Goal: Task Accomplishment & Management: Manage account settings

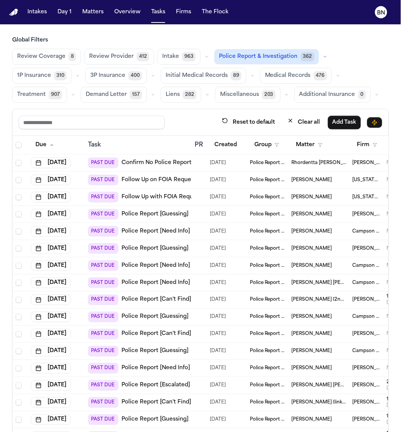
click at [51, 75] on button "1P Insurance 310" at bounding box center [41, 76] width 59 height 16
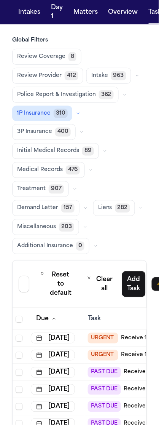
click at [57, 137] on span "400" at bounding box center [63, 132] width 16 height 9
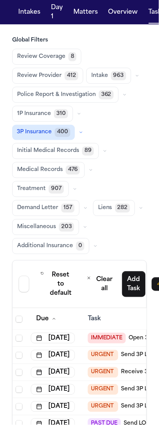
click at [59, 155] on span "Initial Medical Records" at bounding box center [48, 151] width 62 height 8
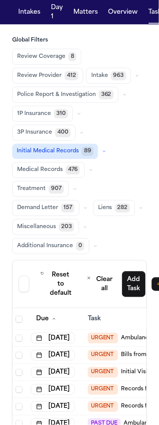
drag, startPoint x: 51, startPoint y: 59, endPoint x: 158, endPoint y: 92, distance: 111.6
click at [51, 59] on span "Review Coverage" at bounding box center [41, 57] width 48 height 8
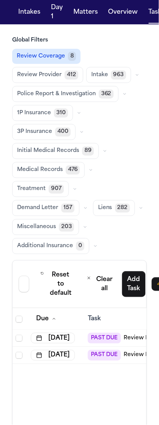
click at [56, 71] on span "Review Provider" at bounding box center [39, 75] width 45 height 8
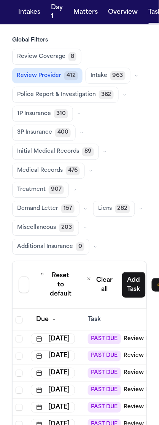
click at [46, 113] on span "1P Insurance" at bounding box center [34, 114] width 34 height 8
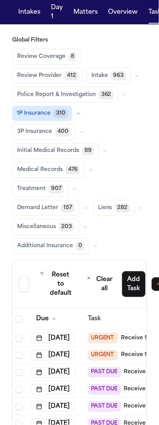
click at [111, 80] on span "963" at bounding box center [118, 75] width 15 height 9
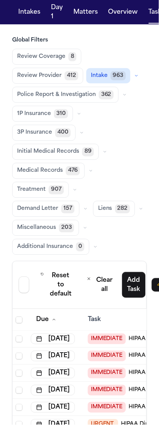
click at [134, 74] on icon "button" at bounding box center [136, 75] width 5 height 5
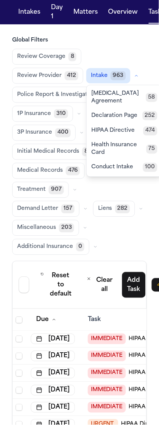
click at [73, 97] on span "Police Report & Investigation" at bounding box center [56, 95] width 79 height 8
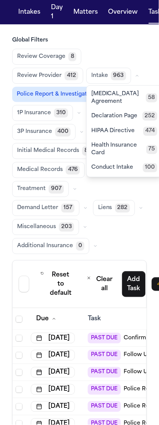
click at [122, 133] on div "Review Coverage 8 Review Provider 412 Intake 963 [MEDICAL_DATA] Agreement 58 De…" at bounding box center [79, 152] width 135 height 206
click at [102, 135] on div "Review Coverage 8 Review Provider 412 Intake 963 [MEDICAL_DATA] Agreement 58 De…" at bounding box center [79, 152] width 135 height 206
click at [120, 99] on button "button" at bounding box center [124, 94] width 9 height 9
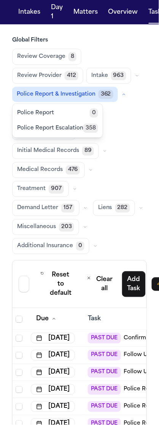
click at [134, 129] on div "Review Coverage 8 Review Provider 412 Intake 963 Police Report & Investigation …" at bounding box center [79, 152] width 135 height 206
click at [122, 99] on button "button" at bounding box center [124, 94] width 9 height 9
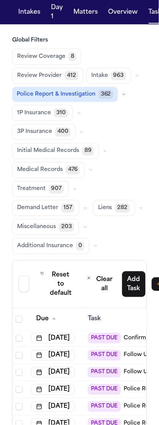
click at [79, 115] on icon "button" at bounding box center [79, 113] width 5 height 5
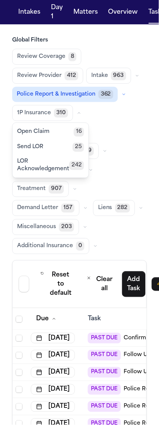
click at [53, 121] on button "1P Insurance 310" at bounding box center [42, 113] width 61 height 16
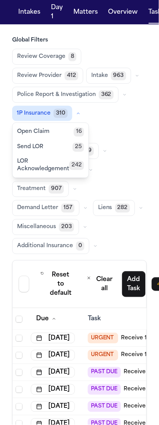
click at [53, 140] on button "Open Claim 16" at bounding box center [51, 131] width 76 height 15
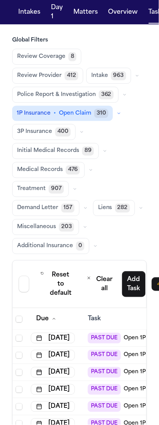
click at [57, 121] on button "1P Insurance • Open Claim 310" at bounding box center [62, 113] width 101 height 15
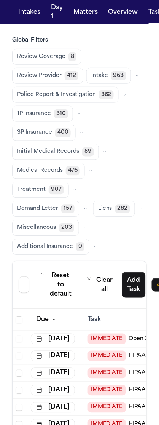
click at [75, 180] on div "Review Coverage 8 Review Provider 412 Intake 963 Police Report & Investigation …" at bounding box center [79, 152] width 135 height 206
click at [76, 156] on span "Initial Medical Records" at bounding box center [48, 152] width 62 height 8
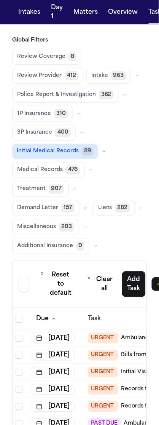
click at [46, 174] on span "Medical Records" at bounding box center [40, 170] width 46 height 8
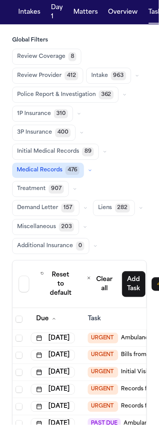
click at [55, 156] on span "Initial Medical Records" at bounding box center [48, 152] width 62 height 8
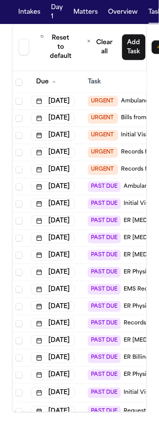
scroll to position [284, 0]
click at [55, 182] on button "[DATE]" at bounding box center [53, 187] width 44 height 11
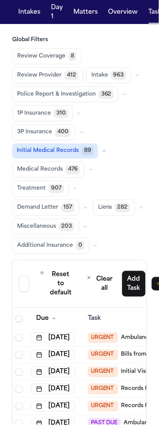
scroll to position [0, 0]
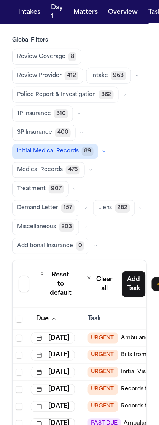
click at [49, 174] on span "Medical Records" at bounding box center [40, 170] width 46 height 8
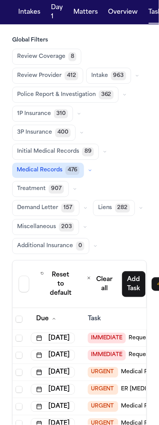
click at [36, 193] on span "Treatment" at bounding box center [31, 189] width 29 height 8
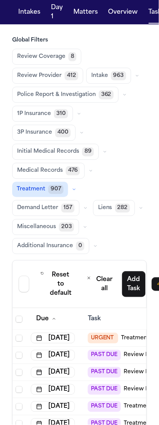
click at [59, 216] on button "Demand Letter 157" at bounding box center [45, 208] width 67 height 16
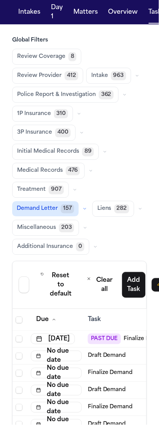
click at [87, 214] on button "button" at bounding box center [84, 208] width 9 height 9
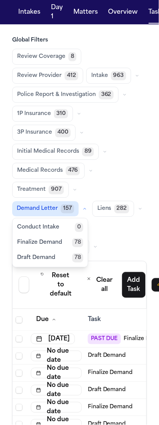
click at [58, 217] on button "Demand Letter 157" at bounding box center [45, 208] width 67 height 15
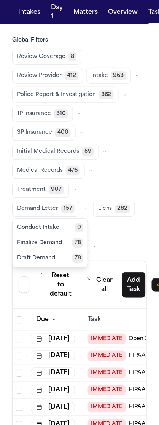
drag, startPoint x: 57, startPoint y: 226, endPoint x: 73, endPoint y: 224, distance: 16.1
click at [57, 213] on span "Demand Letter" at bounding box center [37, 209] width 41 height 8
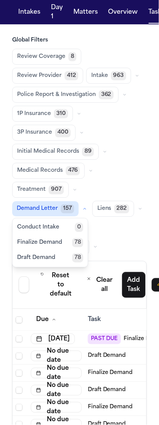
click at [82, 214] on button "button" at bounding box center [84, 208] width 9 height 9
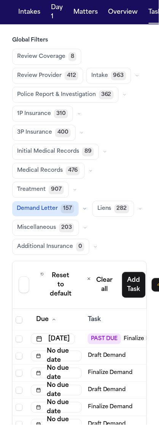
click at [59, 217] on button "Demand Letter 157" at bounding box center [45, 208] width 67 height 15
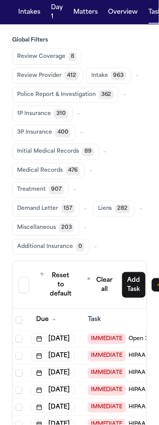
click at [87, 211] on icon "button" at bounding box center [85, 209] width 5 height 5
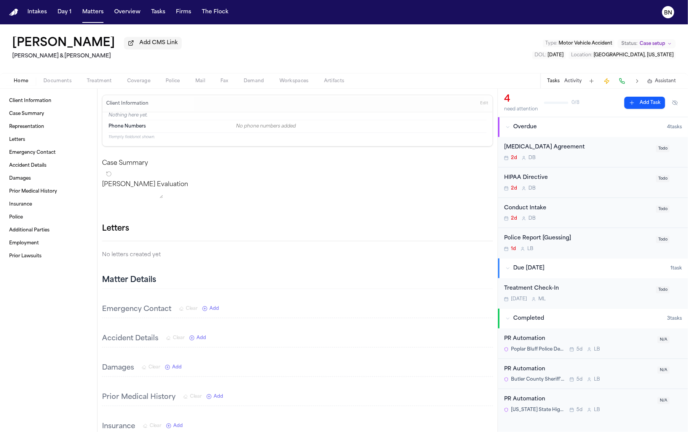
click at [53, 83] on span "Documents" at bounding box center [57, 81] width 28 height 6
